Goal: Information Seeking & Learning: Learn about a topic

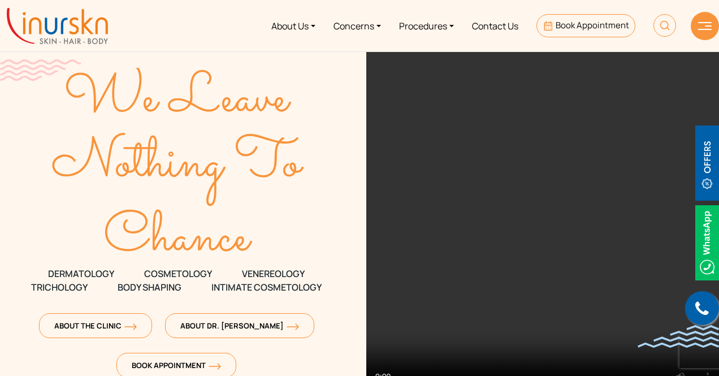
click at [417, 21] on link "Procedures" at bounding box center [426, 26] width 73 height 42
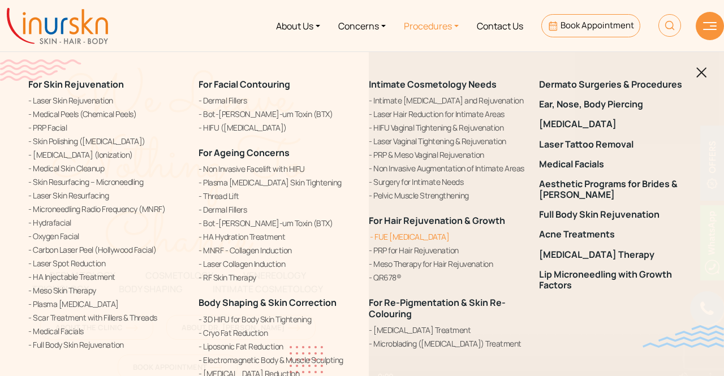
click at [406, 241] on link "FUE [MEDICAL_DATA]" at bounding box center [447, 237] width 157 height 12
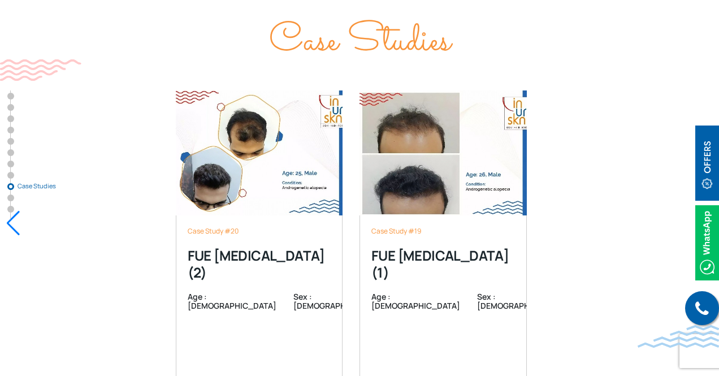
scroll to position [4511, 0]
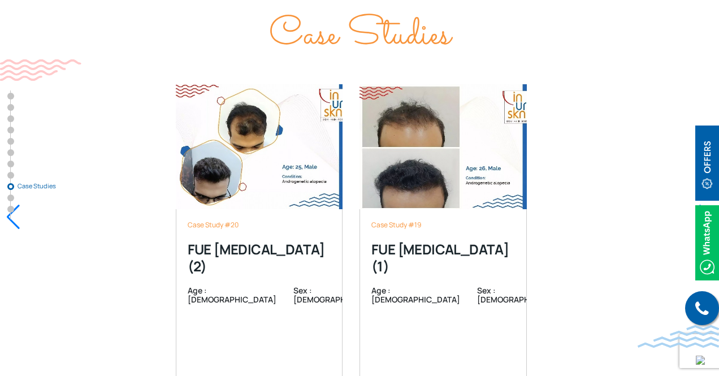
click at [18, 156] on nav "Our Promise What is FUE Hair Transplant? Am I a candidate for FUE Hair Transpla…" at bounding box center [15, 154] width 17 height 129
click at [31, 188] on span "Case Studies" at bounding box center [46, 186] width 57 height 7
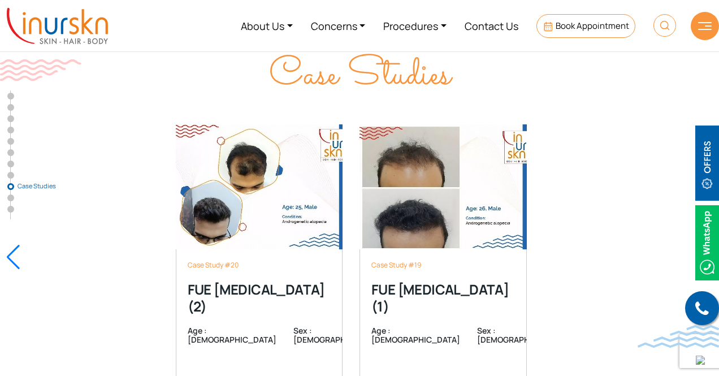
scroll to position [4422, 0]
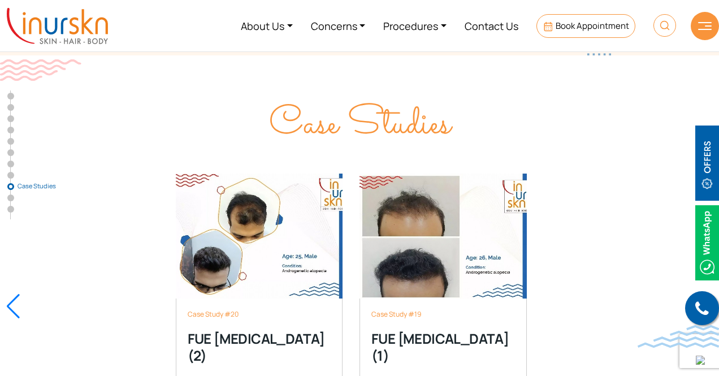
click at [14, 265] on div "Case Study #20 FUE Hair Transplant (2) Age : 25 Sex : male Read More Case Study…" at bounding box center [359, 307] width 719 height 324
click at [14, 294] on div at bounding box center [13, 306] width 15 height 25
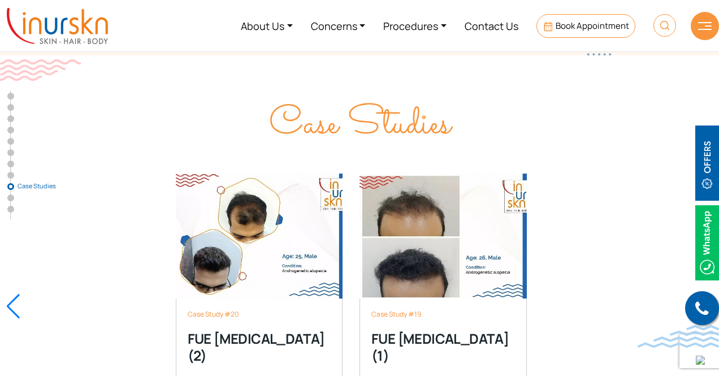
click at [14, 294] on div at bounding box center [13, 306] width 15 height 25
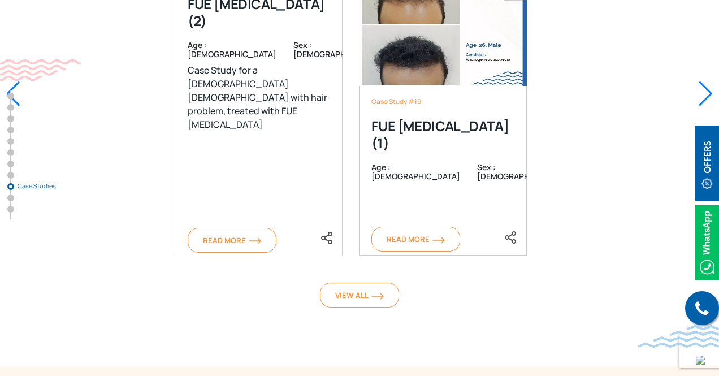
scroll to position [4588, 0]
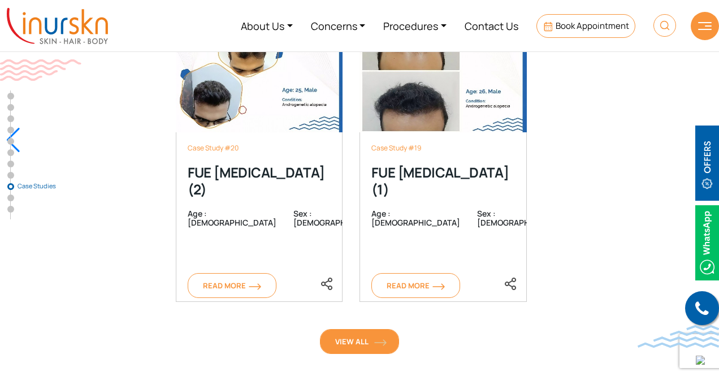
click at [355, 337] on span "View All" at bounding box center [359, 342] width 49 height 10
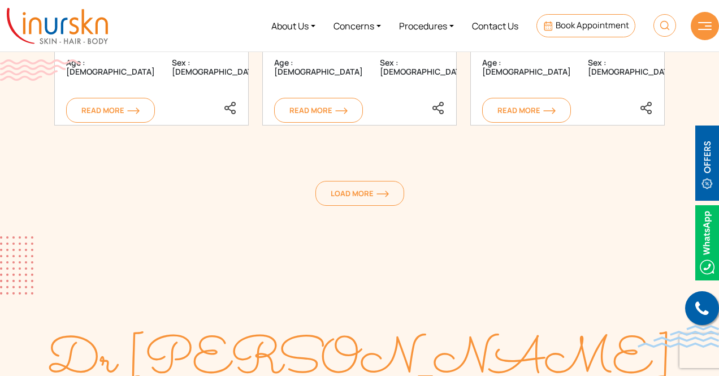
scroll to position [1652, 0]
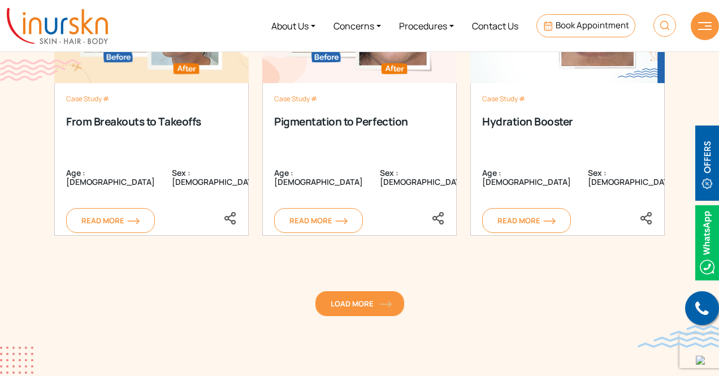
click at [337, 300] on span "Load More" at bounding box center [360, 304] width 58 height 10
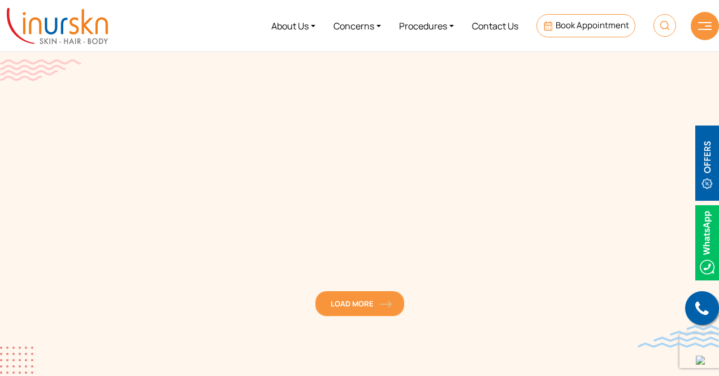
click at [358, 312] on link "Load More" at bounding box center [360, 303] width 89 height 25
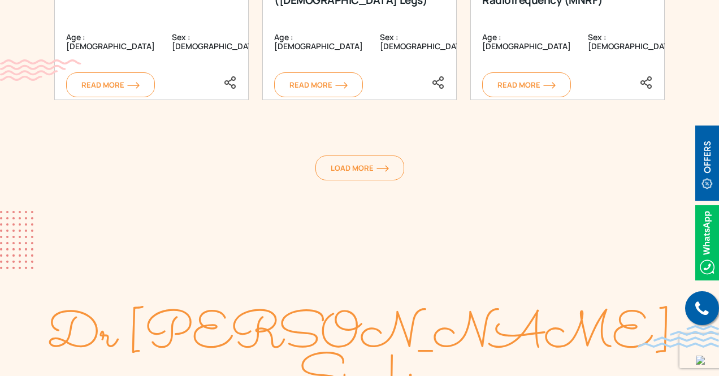
scroll to position [2442, 0]
click at [351, 162] on span "Load More" at bounding box center [360, 167] width 58 height 10
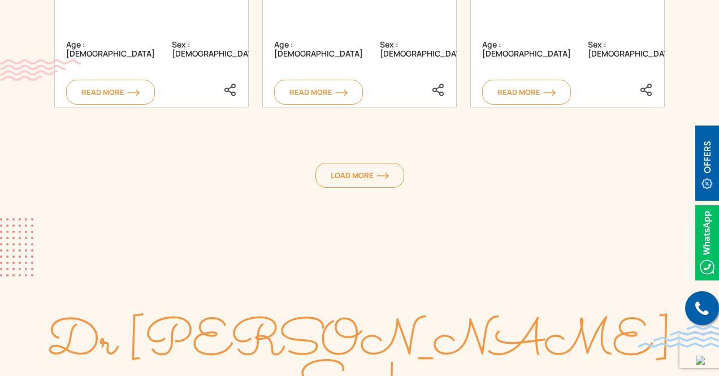
scroll to position [3095, 0]
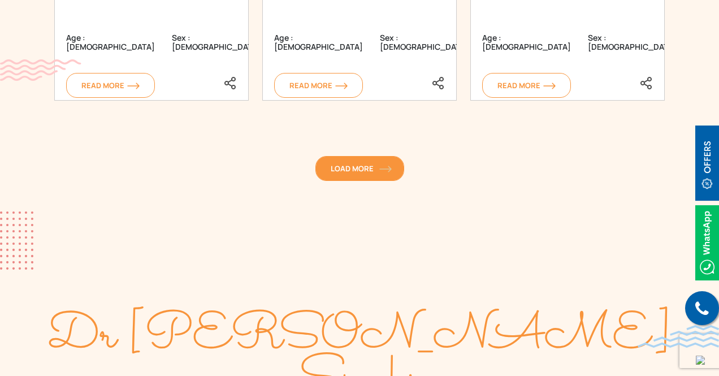
click at [333, 160] on link "Load More" at bounding box center [360, 168] width 89 height 25
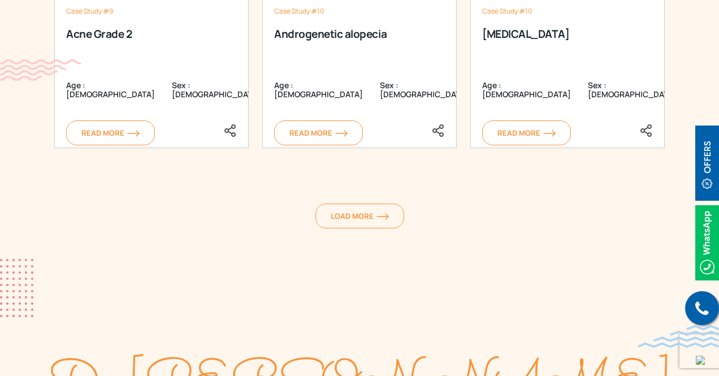
scroll to position [3703, 0]
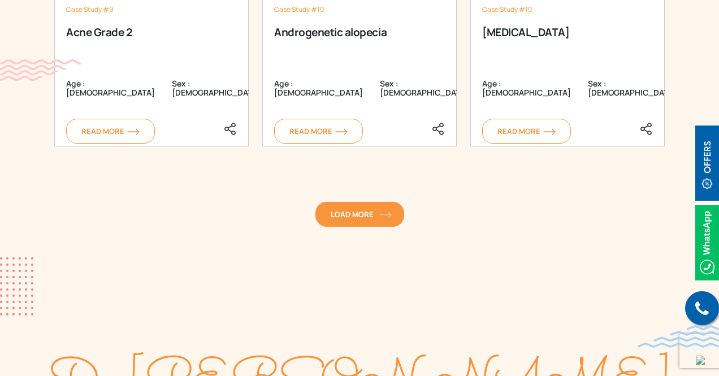
click at [346, 212] on span "Load More" at bounding box center [360, 214] width 58 height 10
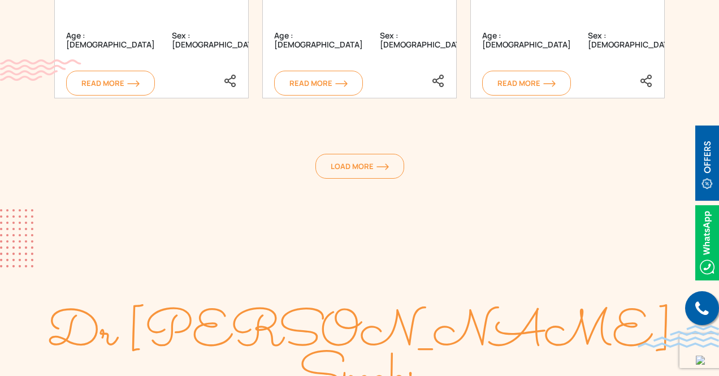
scroll to position [4406, 0]
click at [344, 167] on span "Load More" at bounding box center [360, 166] width 58 height 10
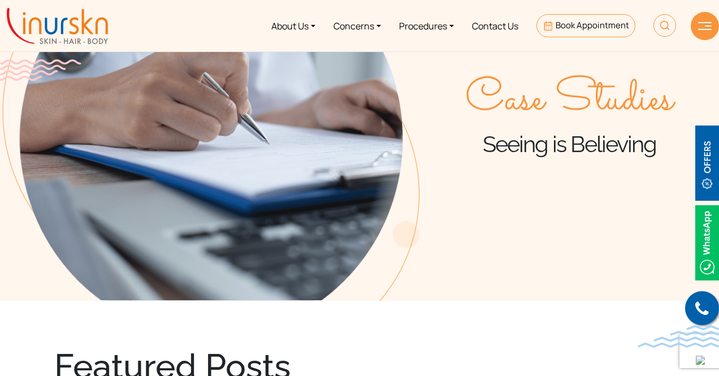
scroll to position [0, 0]
